Goal: Information Seeking & Learning: Learn about a topic

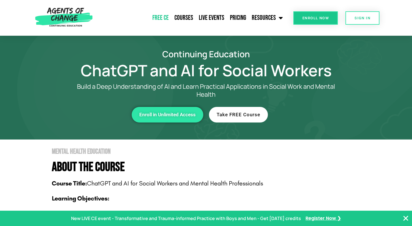
click at [162, 20] on link "Free CE" at bounding box center [161, 18] width 22 height 14
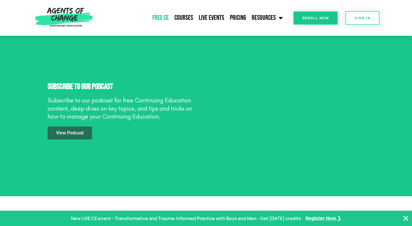
scroll to position [816, 0]
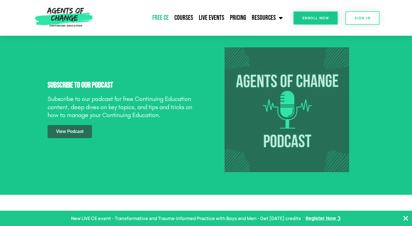
click at [70, 133] on span "View Podcast" at bounding box center [69, 131] width 27 height 5
